Goal: Information Seeking & Learning: Learn about a topic

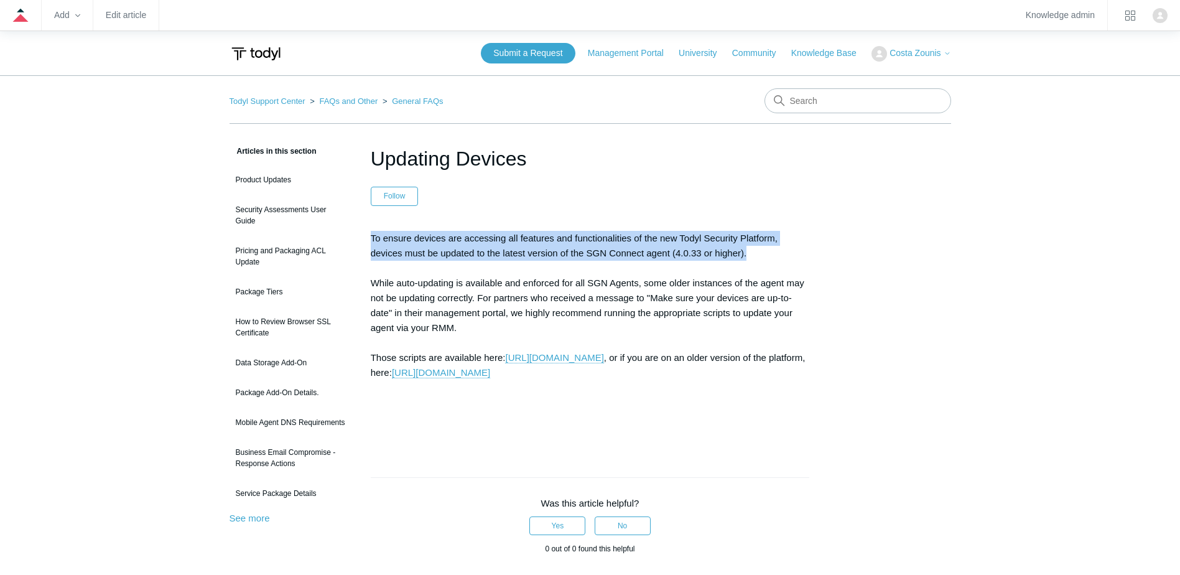
drag, startPoint x: 371, startPoint y: 233, endPoint x: 751, endPoint y: 247, distance: 380.4
click at [751, 247] on article "Updating Devices Follow Not yet followed by anyone To ensure devices are access…" at bounding box center [590, 494] width 477 height 700
click at [751, 247] on p "To ensure devices are accessing all features and functionalities of the new Tod…" at bounding box center [590, 335] width 439 height 209
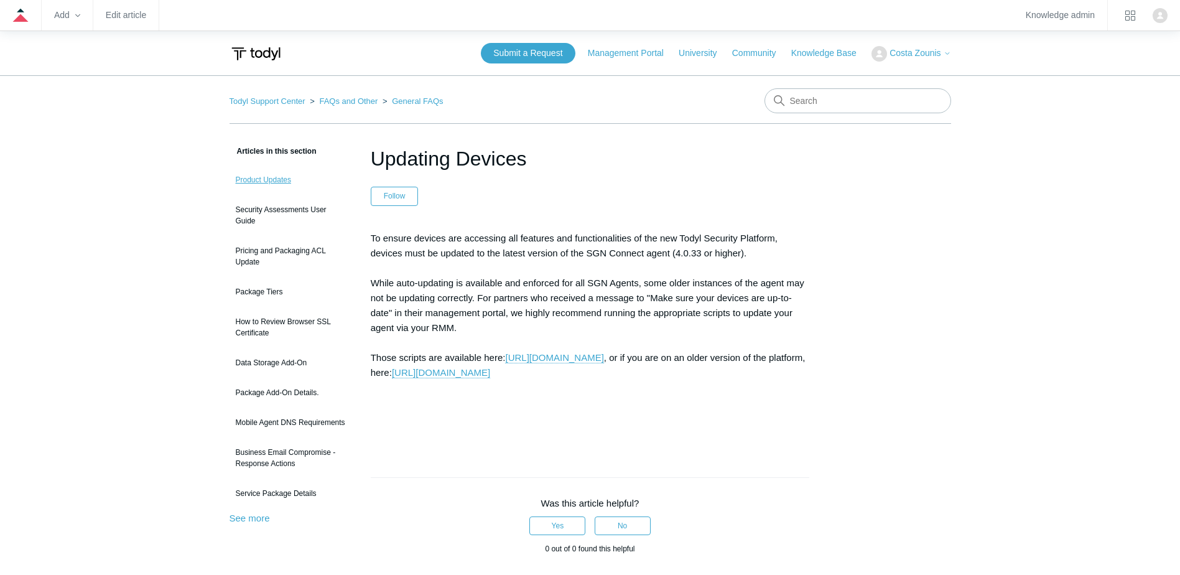
click at [279, 179] on link "Product Updates" at bounding box center [291, 180] width 123 height 24
click at [815, 102] on input "Search" at bounding box center [858, 100] width 187 height 25
type input "automatic update"
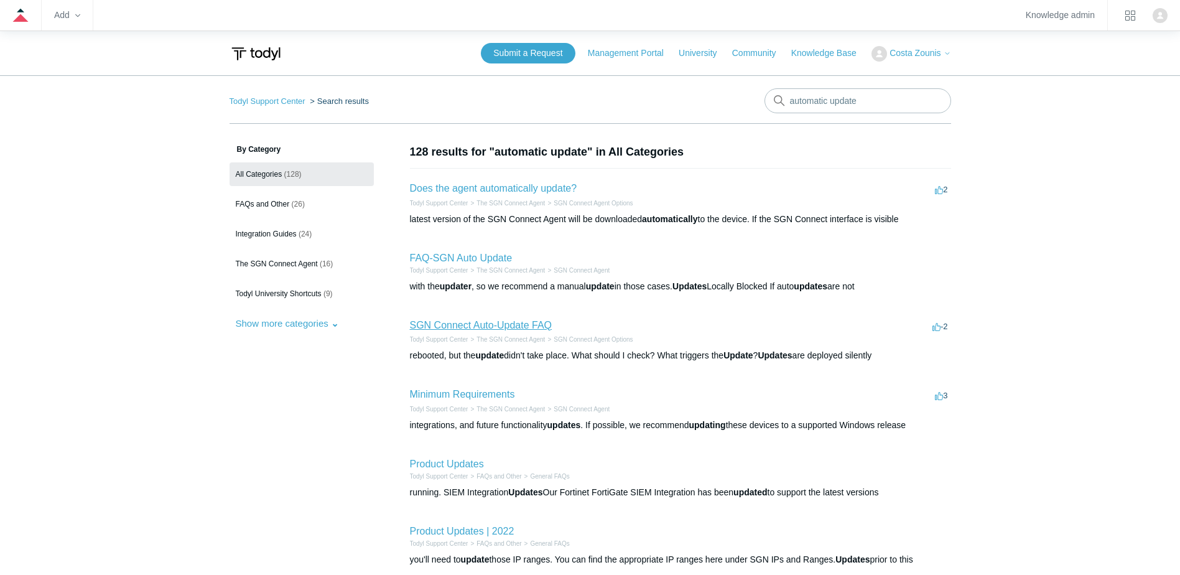
click at [491, 322] on link "SGN Connect Auto-Update FAQ" at bounding box center [481, 325] width 142 height 11
click at [456, 253] on link "FAQ-SGN Auto Update" at bounding box center [461, 258] width 103 height 11
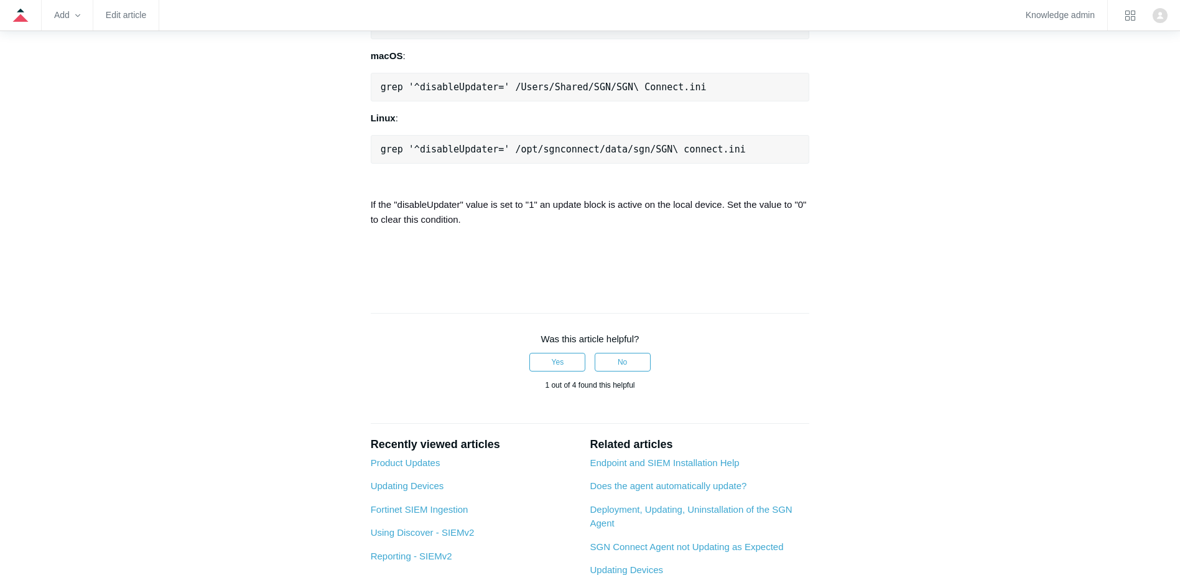
scroll to position [933, 0]
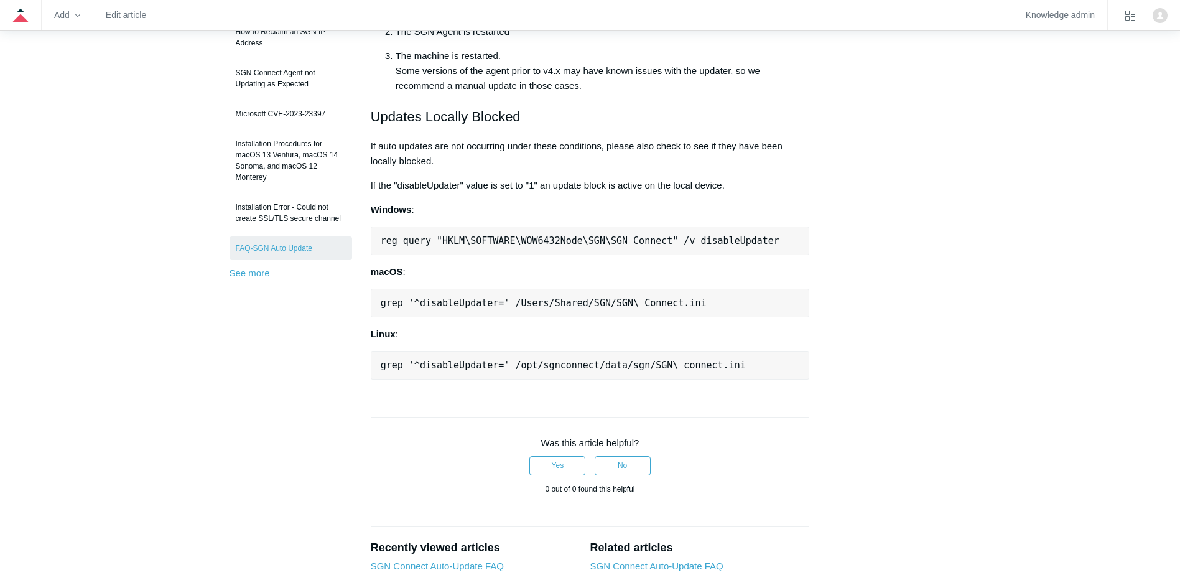
scroll to position [373, 0]
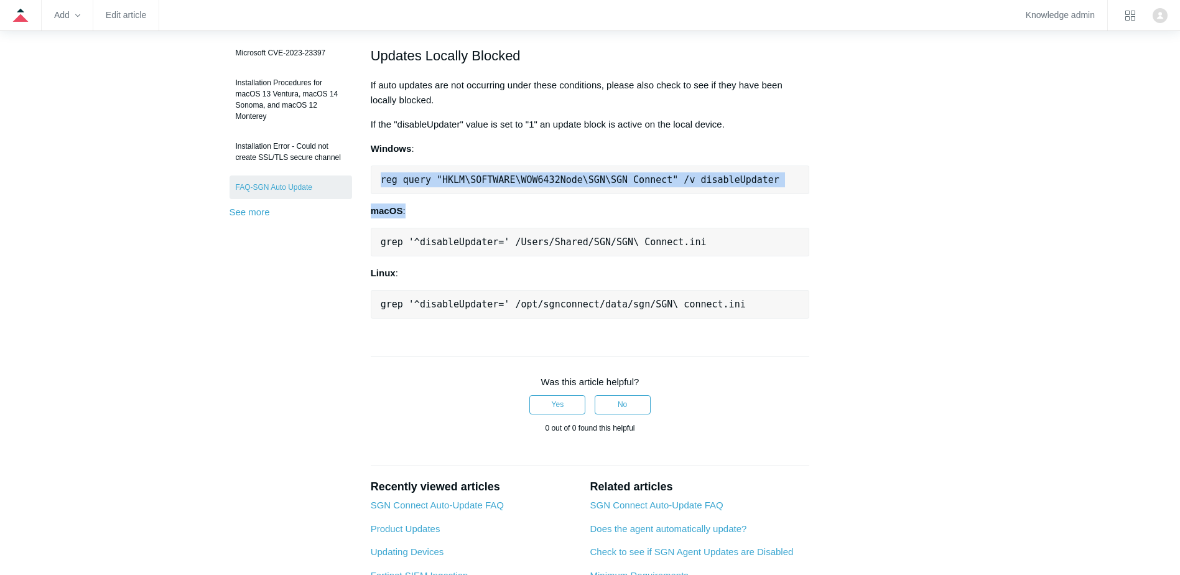
drag, startPoint x: 426, startPoint y: 187, endPoint x: 708, endPoint y: 209, distance: 283.3
click at [708, 209] on div "As of v3.4.0, SGN Connect Agents can stay up to date automatically by enabling …" at bounding box center [590, 88] width 439 height 461
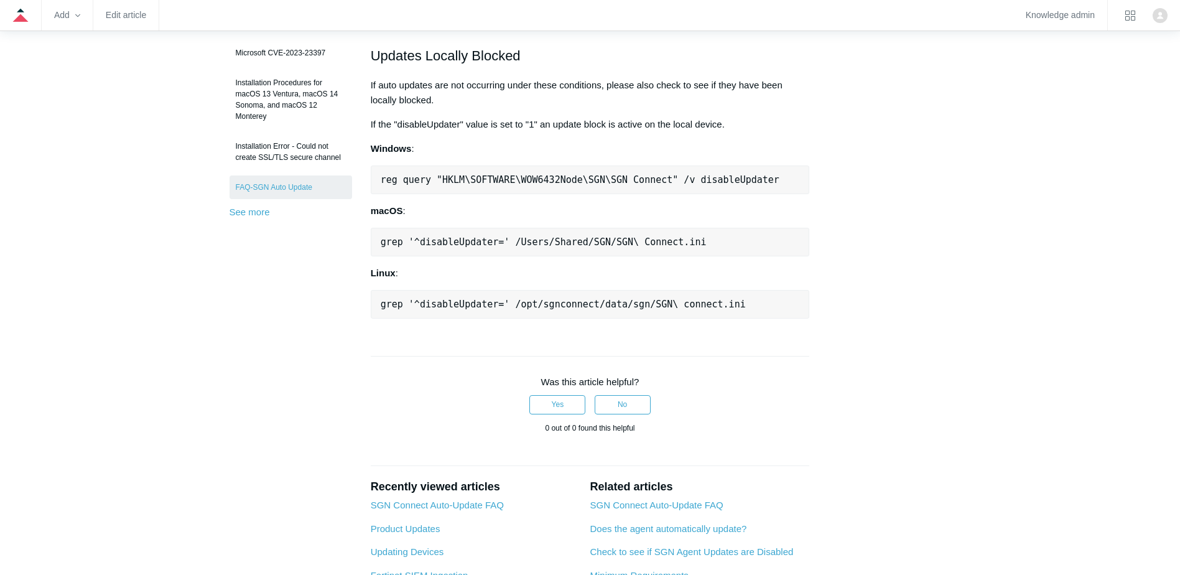
drag, startPoint x: 708, startPoint y: 209, endPoint x: 427, endPoint y: 247, distance: 283.2
click at [476, 241] on pre "grep '^disableUpdater=' /Users/Shared/SGN/SGN\ Connect.ini" at bounding box center [590, 242] width 439 height 29
drag, startPoint x: 460, startPoint y: 240, endPoint x: 734, endPoint y: 240, distance: 274.4
click at [734, 240] on pre "grep '^disableUpdater=' /Users/Shared/SGN/SGN\ Connect.ini" at bounding box center [590, 242] width 439 height 29
drag, startPoint x: 734, startPoint y: 240, endPoint x: 688, endPoint y: 238, distance: 46.1
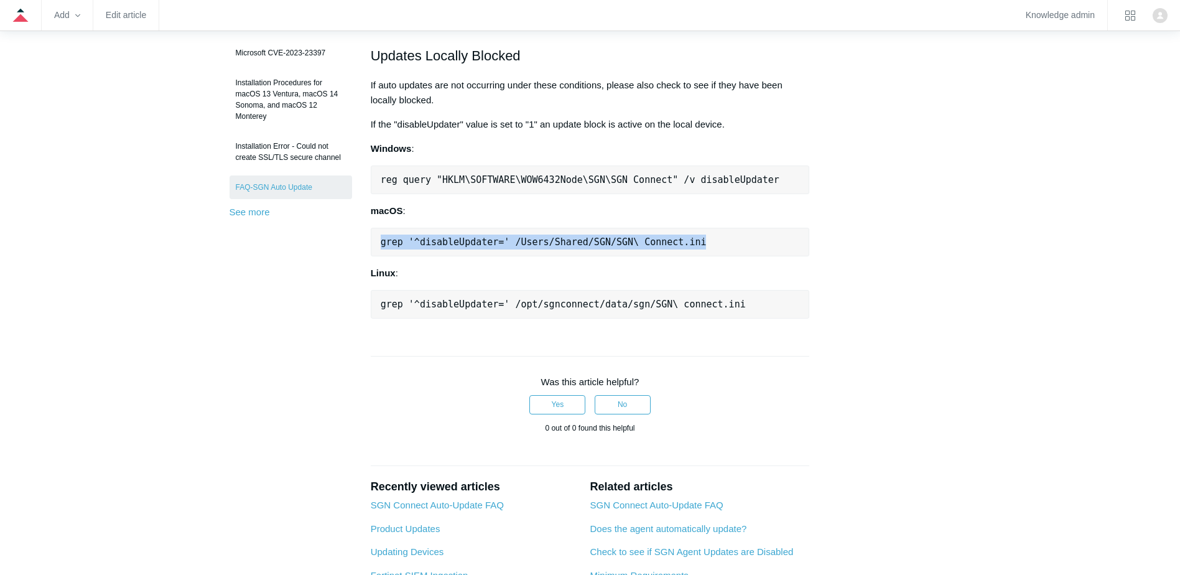
click at [688, 238] on pre "grep '^disableUpdater=' /Users/Shared/SGN/SGN\ Connect.ini" at bounding box center [590, 242] width 439 height 29
drag, startPoint x: 703, startPoint y: 233, endPoint x: 507, endPoint y: 235, distance: 196.6
click at [507, 235] on pre "grep '^disableUpdater=' /Users/Shared/SGN/SGN\ Connect.ini" at bounding box center [590, 242] width 439 height 29
drag, startPoint x: 499, startPoint y: 240, endPoint x: 702, endPoint y: 240, distance: 202.9
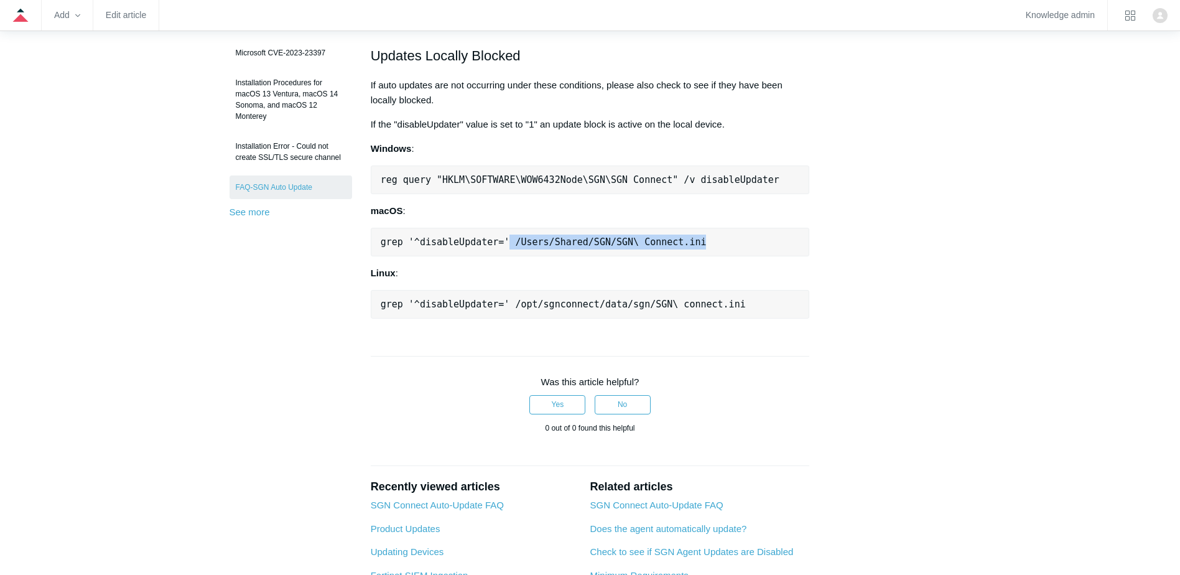
click at [702, 240] on pre "grep '^disableUpdater=' /Users/Shared/SGN/SGN\ Connect.ini" at bounding box center [590, 242] width 439 height 29
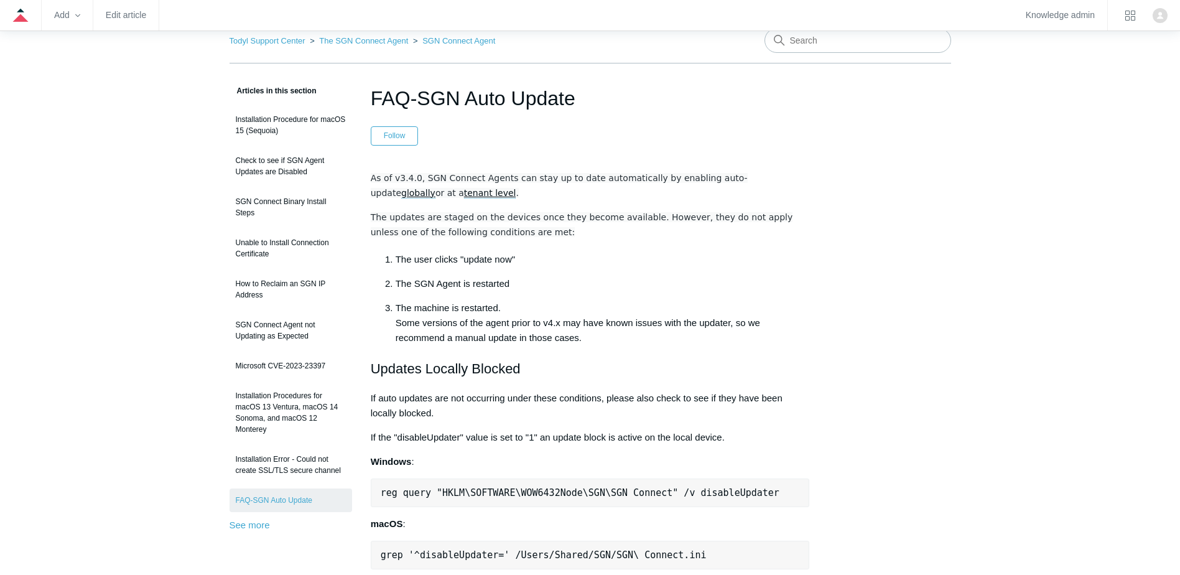
scroll to position [124, 0]
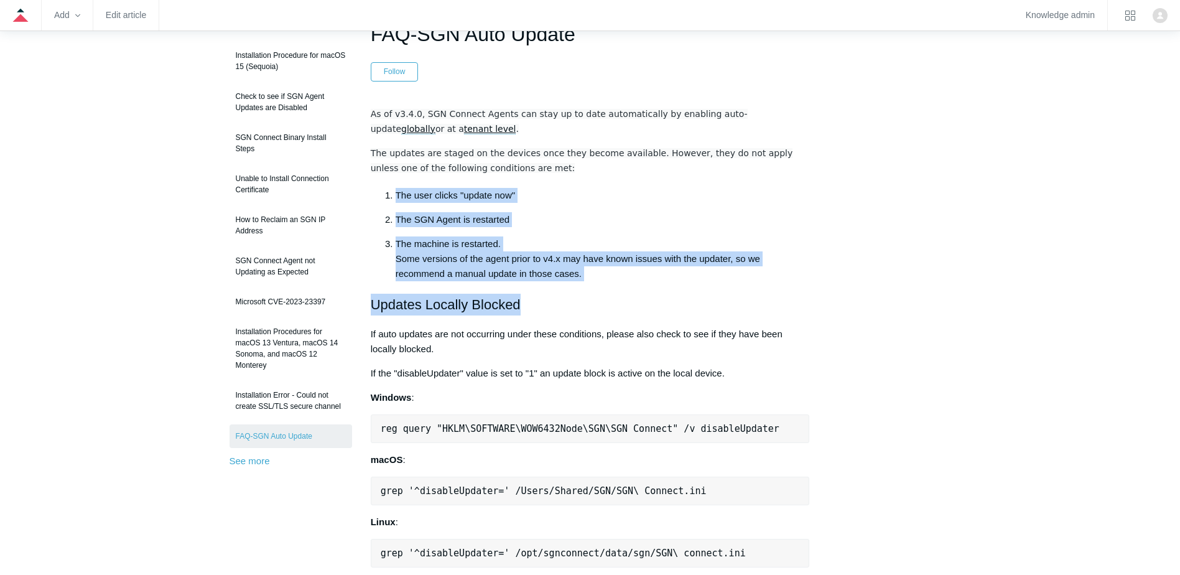
drag, startPoint x: 392, startPoint y: 199, endPoint x: 699, endPoint y: 281, distance: 318.2
click at [699, 281] on div "As of v3.4.0, SGN Connect Agents can stay up to date automatically by enabling …" at bounding box center [590, 336] width 439 height 461
drag, startPoint x: 699, startPoint y: 281, endPoint x: 607, endPoint y: 275, distance: 92.3
click at [608, 276] on p "The machine is restarted. Some versions of the agent prior to v4.x may have kno…" at bounding box center [603, 258] width 414 height 45
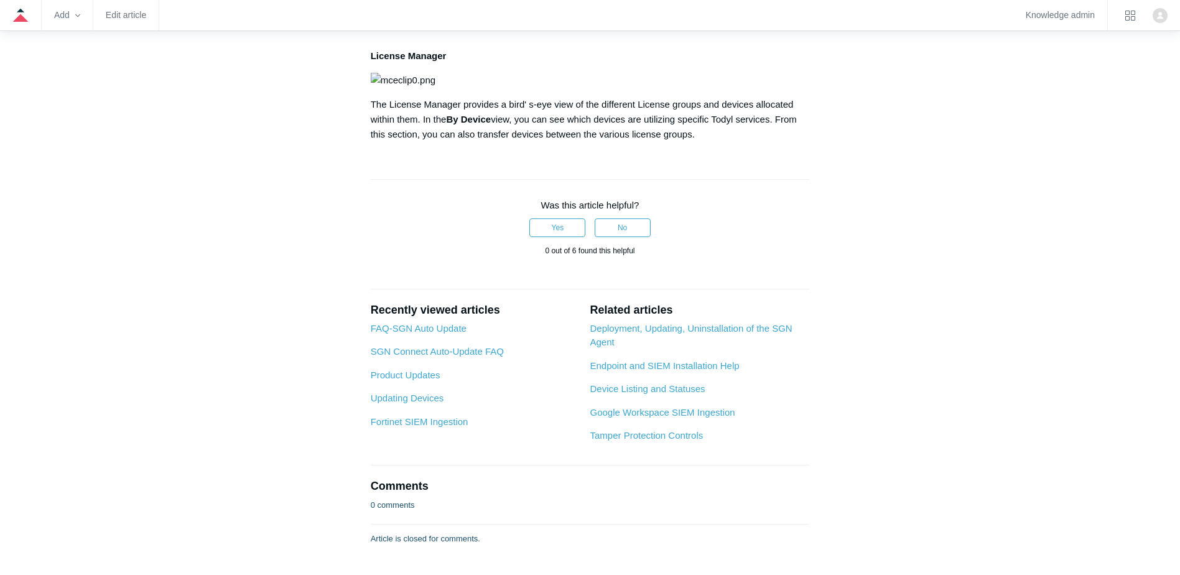
scroll to position [871, 0]
